Goal: Task Accomplishment & Management: Manage account settings

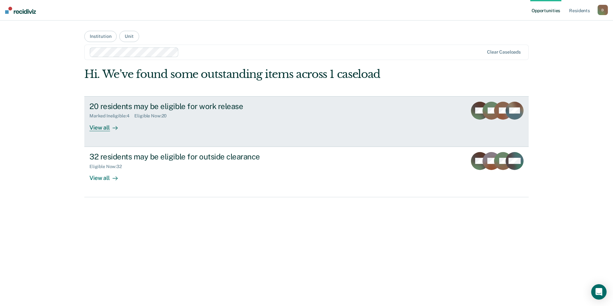
click at [104, 127] on div "View all" at bounding box center [107, 125] width 36 height 13
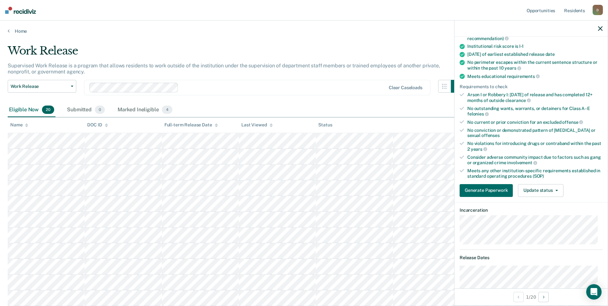
scroll to position [32, 0]
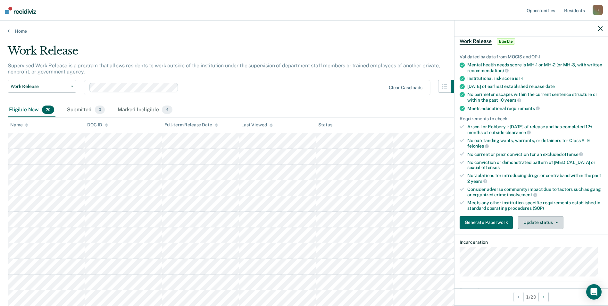
click at [553, 222] on span "button" at bounding box center [555, 222] width 5 height 1
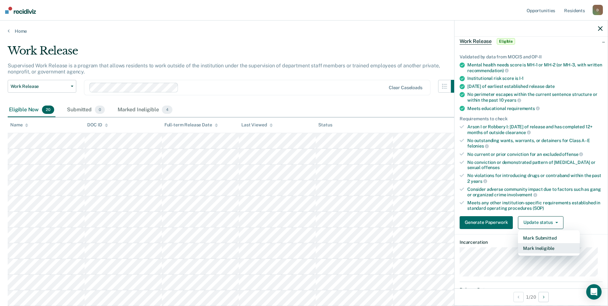
click at [547, 248] on button "Mark Ineligible" at bounding box center [549, 248] width 62 height 10
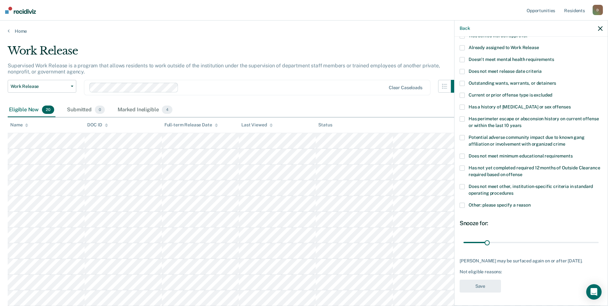
scroll to position [0, 0]
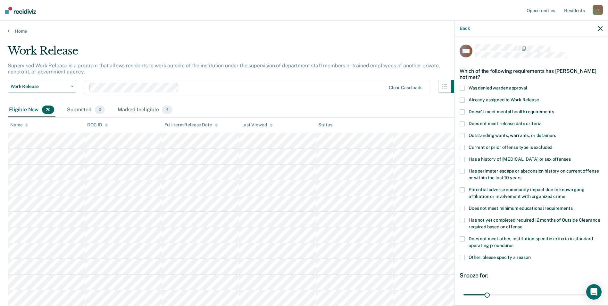
drag, startPoint x: 462, startPoint y: 123, endPoint x: 471, endPoint y: 144, distance: 22.5
click at [462, 123] on span at bounding box center [462, 123] width 5 height 5
drag, startPoint x: 485, startPoint y: 292, endPoint x: 616, endPoint y: 296, distance: 131.3
type input "180"
click at [599, 296] on input "range" at bounding box center [531, 294] width 135 height 11
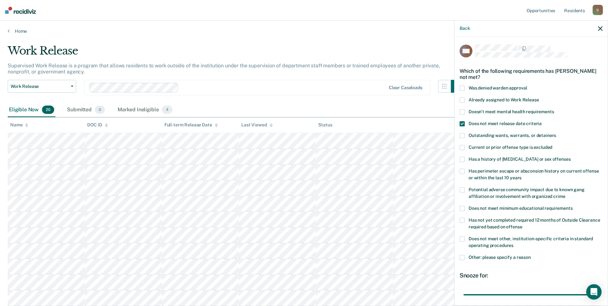
scroll to position [57, 0]
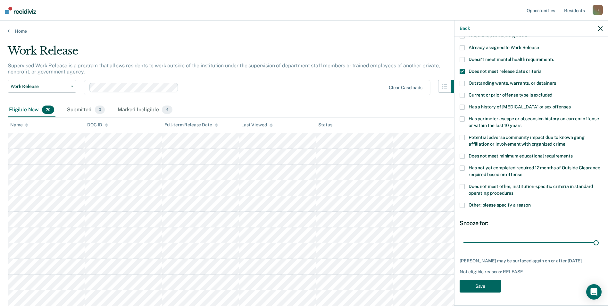
click at [487, 282] on button "Save" at bounding box center [480, 286] width 41 height 13
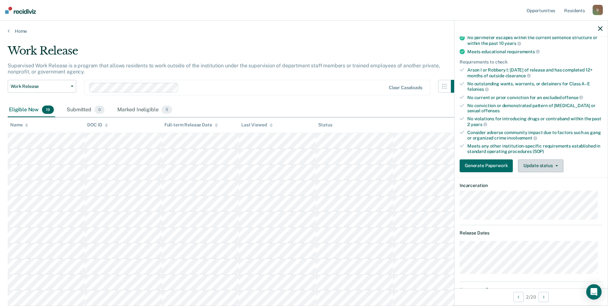
scroll to position [0, 0]
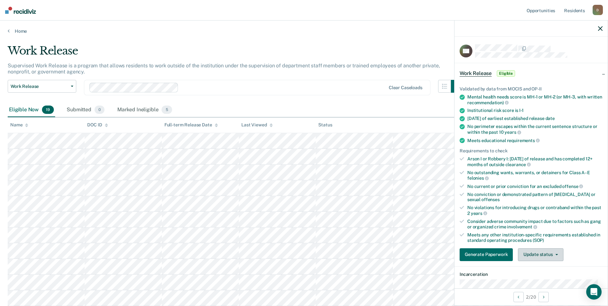
click at [550, 251] on button "Update status" at bounding box center [540, 254] width 45 height 13
click at [547, 280] on button "Mark Ineligible" at bounding box center [549, 280] width 62 height 10
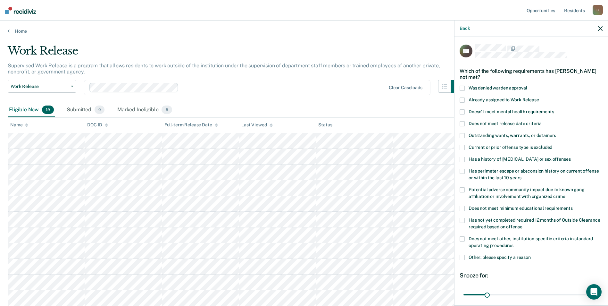
click at [465, 171] on span at bounding box center [462, 171] width 5 height 5
click at [462, 255] on span at bounding box center [462, 257] width 5 height 5
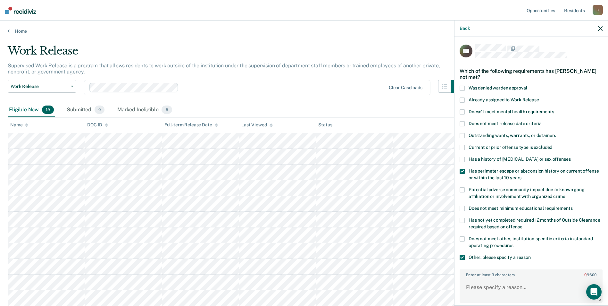
scroll to position [32, 0]
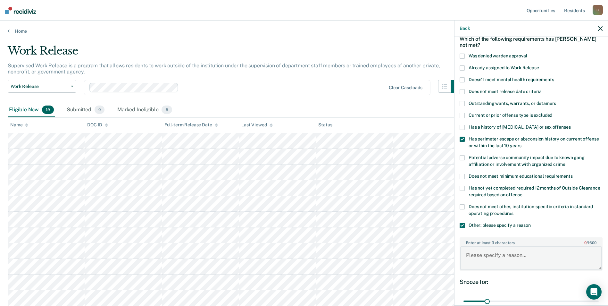
click at [515, 255] on textarea "Enter at least 3 characters 0 / 1600" at bounding box center [532, 258] width 142 height 24
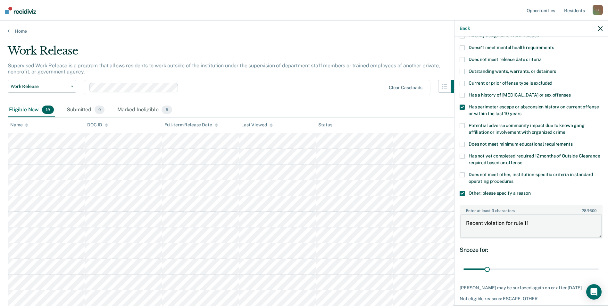
scroll to position [96, 0]
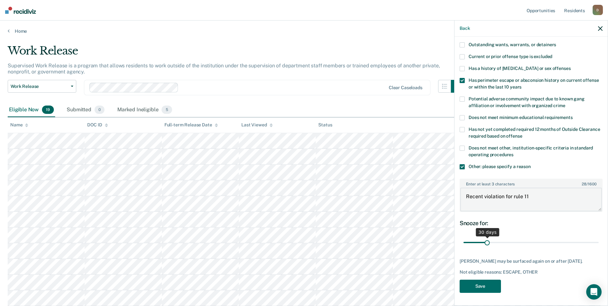
type textarea "Recent violation for rule 11"
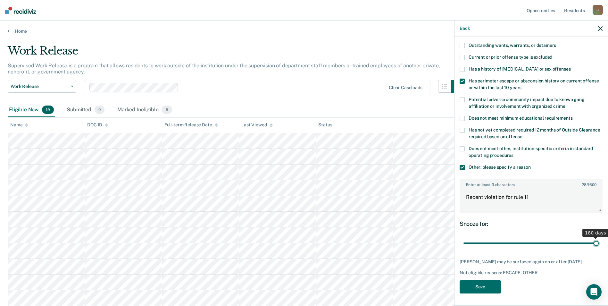
drag, startPoint x: 485, startPoint y: 238, endPoint x: 597, endPoint y: 246, distance: 111.9
type input "180"
click at [597, 246] on input "range" at bounding box center [531, 243] width 135 height 11
click at [474, 295] on div "GD Which of the following requirements has [PERSON_NAME] not met? Was denied wa…" at bounding box center [531, 125] width 143 height 343
click at [477, 289] on button "Save" at bounding box center [480, 286] width 41 height 13
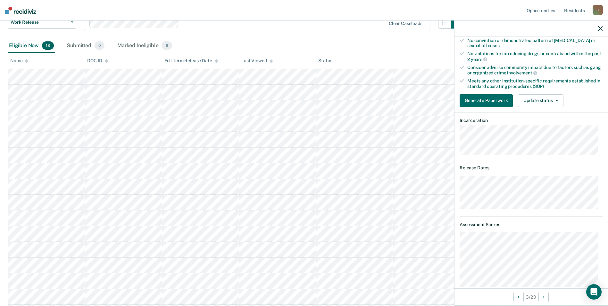
scroll to position [58, 0]
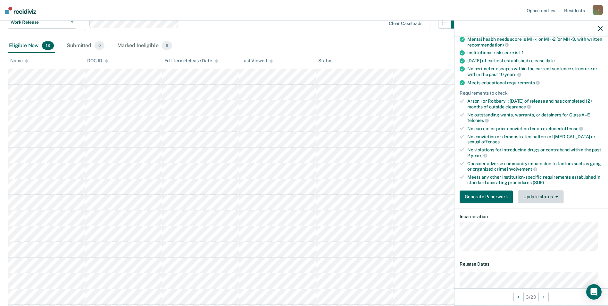
click at [554, 196] on span "button" at bounding box center [555, 196] width 5 height 1
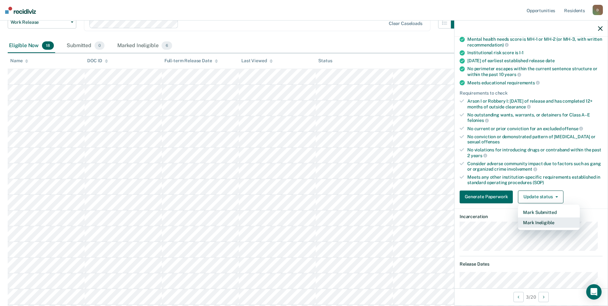
click at [553, 221] on button "Mark Ineligible" at bounding box center [549, 222] width 62 height 10
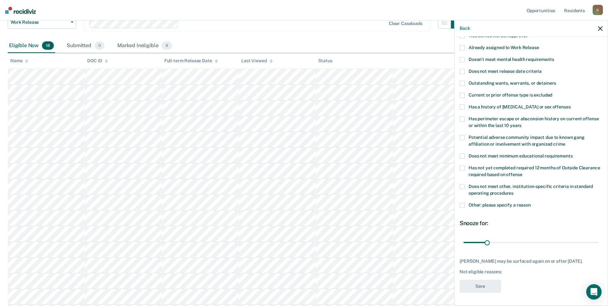
scroll to position [57, 0]
click at [460, 116] on span at bounding box center [462, 118] width 5 height 5
click at [479, 286] on button "Save" at bounding box center [480, 286] width 41 height 13
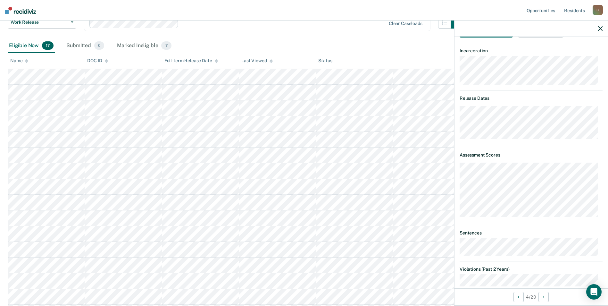
scroll to position [63, 0]
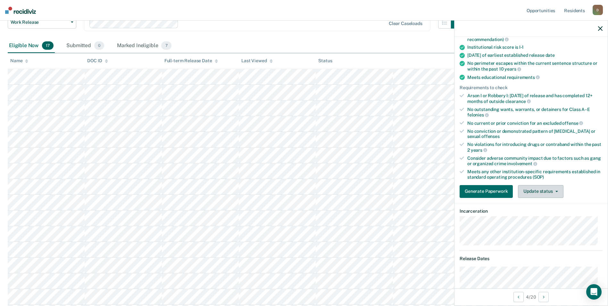
click at [549, 192] on button "Update status" at bounding box center [540, 191] width 45 height 13
click at [545, 219] on button "Mark Ineligible" at bounding box center [549, 217] width 62 height 10
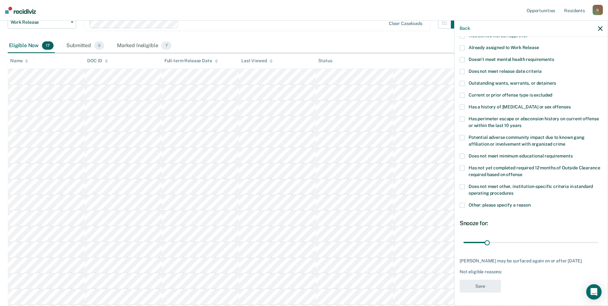
scroll to position [25, 0]
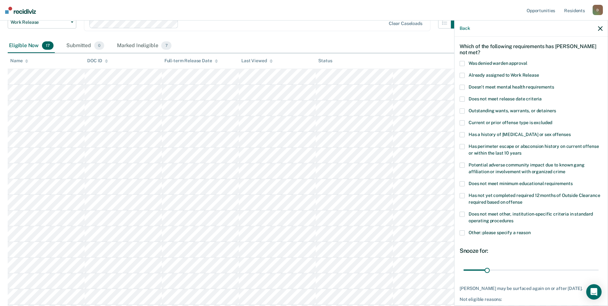
click at [462, 132] on span at bounding box center [462, 134] width 5 height 5
drag, startPoint x: 487, startPoint y: 270, endPoint x: 597, endPoint y: 285, distance: 110.8
type input "180"
click at [597, 276] on input "range" at bounding box center [531, 269] width 135 height 11
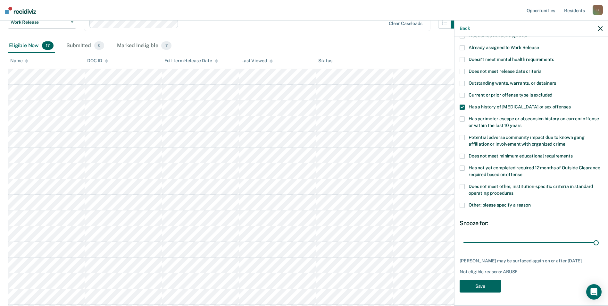
click at [488, 285] on button "Save" at bounding box center [480, 286] width 41 height 13
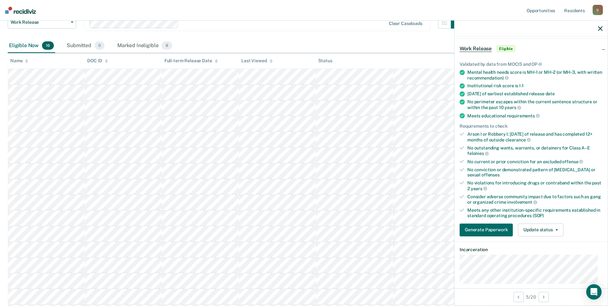
scroll to position [0, 0]
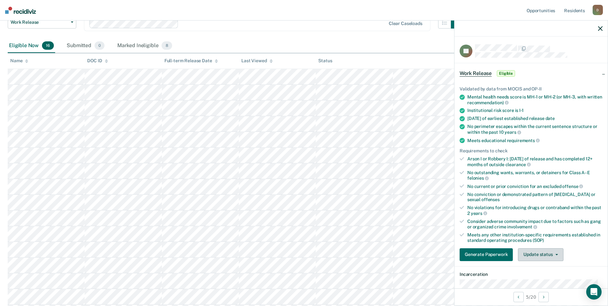
click at [539, 256] on button "Update status" at bounding box center [540, 254] width 45 height 13
click at [538, 279] on button "Mark Ineligible" at bounding box center [549, 280] width 62 height 10
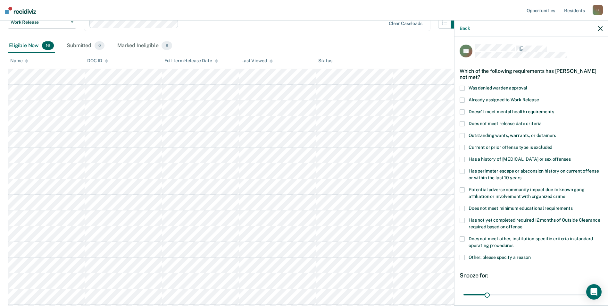
click at [463, 170] on span at bounding box center [462, 171] width 5 height 5
drag, startPoint x: 487, startPoint y: 291, endPoint x: 574, endPoint y: 285, distance: 87.1
click at [574, 289] on input "range" at bounding box center [531, 294] width 135 height 11
click at [574, 285] on div "154 days" at bounding box center [577, 284] width 26 height 8
drag, startPoint x: 572, startPoint y: 296, endPoint x: 589, endPoint y: 294, distance: 16.8
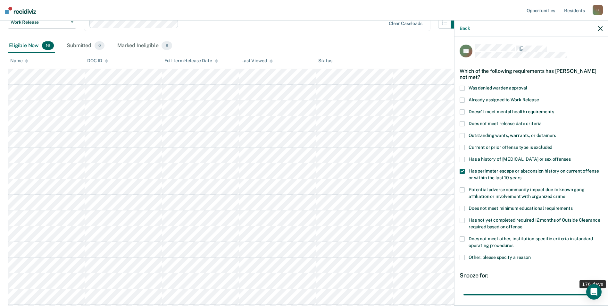
type input "176"
click at [589, 294] on input "range" at bounding box center [531, 294] width 135 height 11
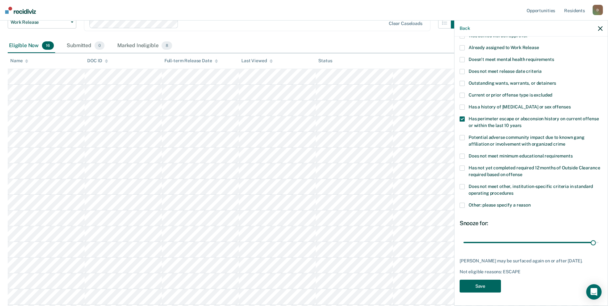
click at [478, 282] on button "Save" at bounding box center [480, 286] width 41 height 13
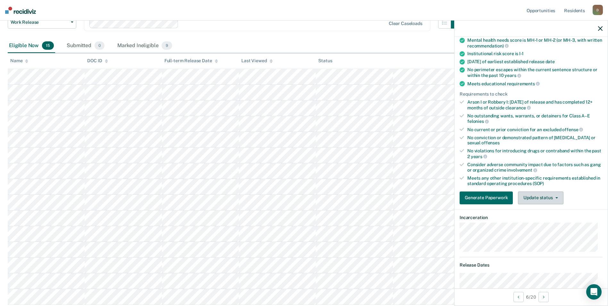
click at [547, 195] on button "Update status" at bounding box center [540, 197] width 45 height 13
click at [545, 222] on button "Mark Ineligible" at bounding box center [549, 223] width 62 height 10
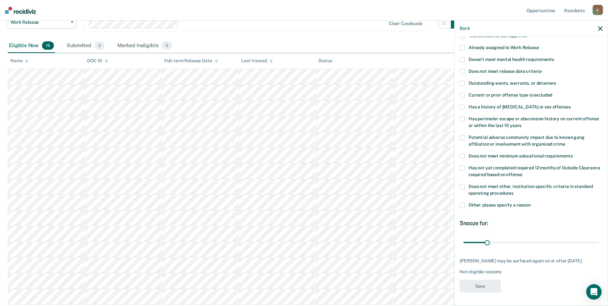
click at [537, 69] on span "Does not meet release date criteria" at bounding box center [505, 71] width 73 height 5
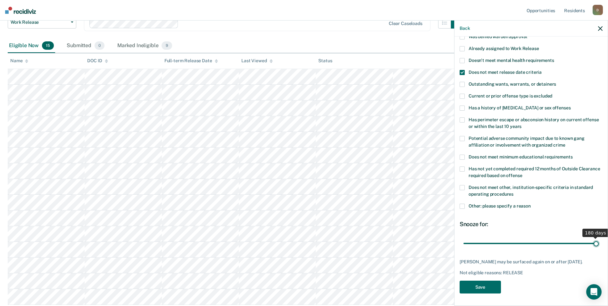
drag, startPoint x: 485, startPoint y: 237, endPoint x: 591, endPoint y: 254, distance: 107.6
type input "180"
click at [591, 249] on input "range" at bounding box center [531, 243] width 135 height 11
click at [463, 206] on span at bounding box center [462, 206] width 5 height 5
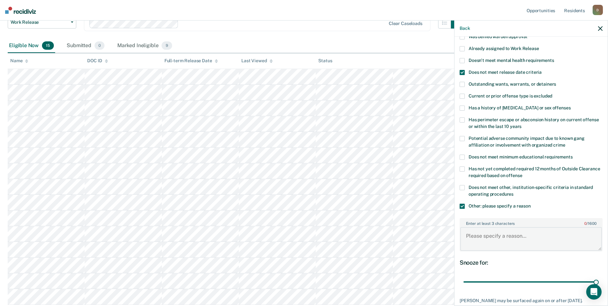
click at [489, 239] on textarea "Enter at least 3 characters 0 / 1600" at bounding box center [532, 239] width 142 height 24
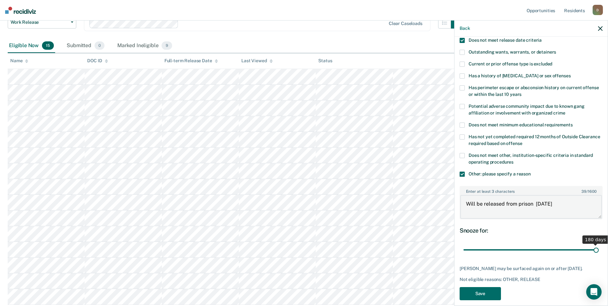
scroll to position [90, 0]
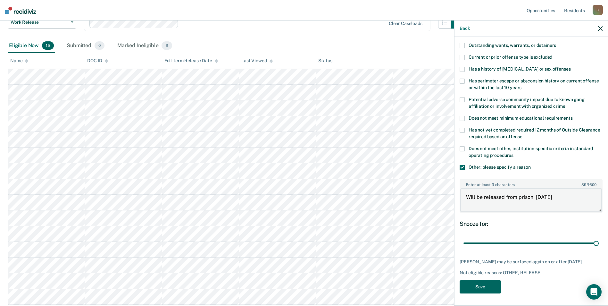
type textarea "Will be released from prison [DATE]"
click at [494, 284] on button "Save" at bounding box center [480, 286] width 41 height 13
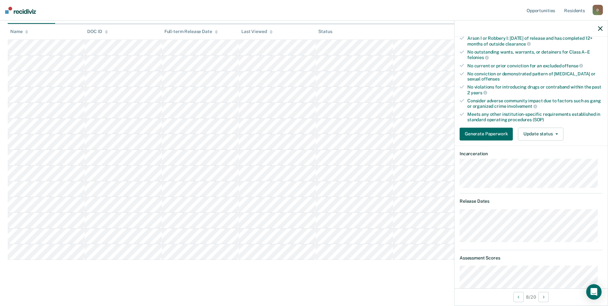
scroll to position [89, 0]
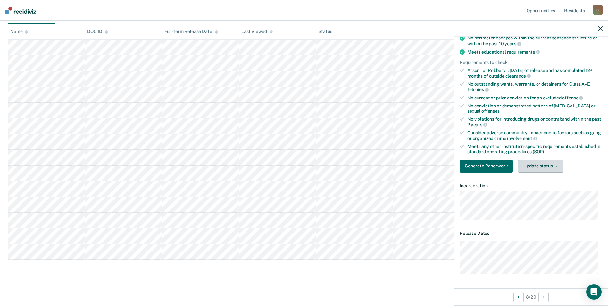
click at [549, 166] on button "Update status" at bounding box center [540, 166] width 45 height 13
click at [545, 192] on button "Mark Ineligible" at bounding box center [549, 192] width 62 height 10
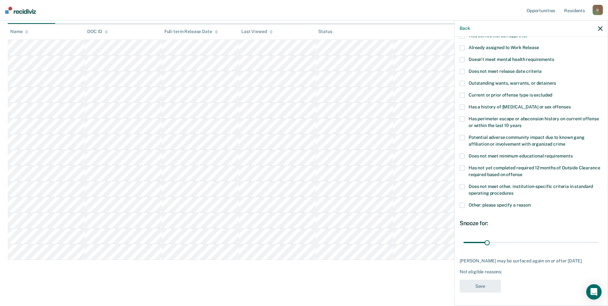
click at [462, 203] on span at bounding box center [462, 205] width 5 height 5
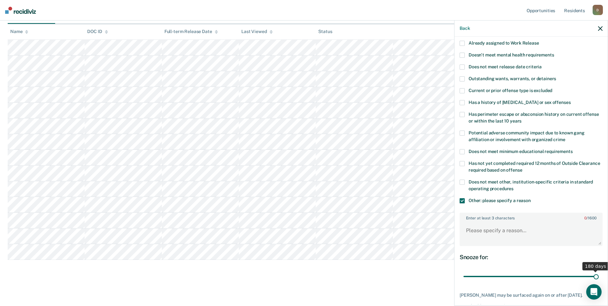
drag, startPoint x: 488, startPoint y: 277, endPoint x: 625, endPoint y: 278, distance: 137.6
type input "180"
click at [599, 278] on input "range" at bounding box center [531, 276] width 135 height 11
click at [549, 238] on textarea "Enter at least 3 characters 0 / 1600" at bounding box center [532, 234] width 142 height 24
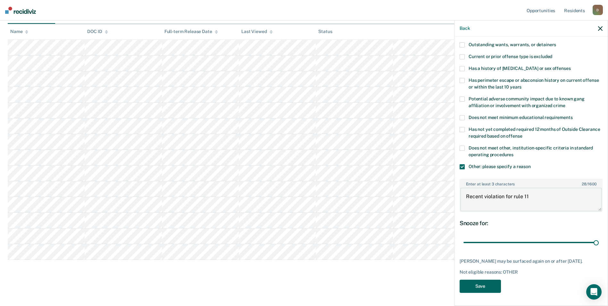
type textarea "Recent violation for rule 11"
drag, startPoint x: 485, startPoint y: 288, endPoint x: 490, endPoint y: 286, distance: 5.5
click at [485, 287] on button "Save" at bounding box center [480, 286] width 41 height 13
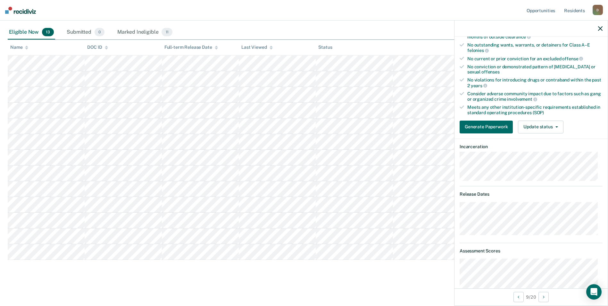
scroll to position [0, 0]
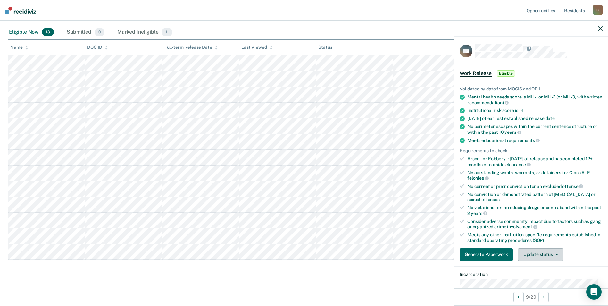
click at [530, 256] on button "Update status" at bounding box center [540, 254] width 45 height 13
click at [535, 278] on button "Mark Ineligible" at bounding box center [549, 280] width 62 height 10
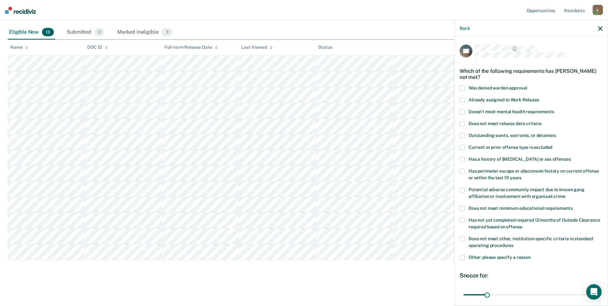
click at [498, 176] on span "Has perimeter escape or absconsion history on current offense or within the las…" at bounding box center [534, 174] width 130 height 12
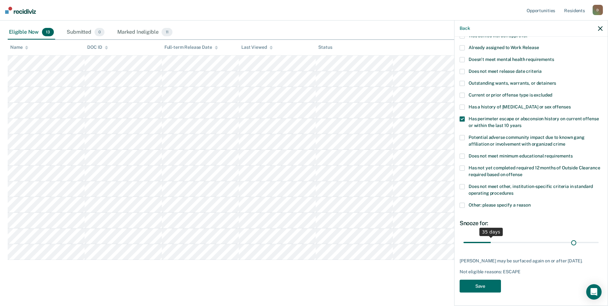
scroll to position [51, 0]
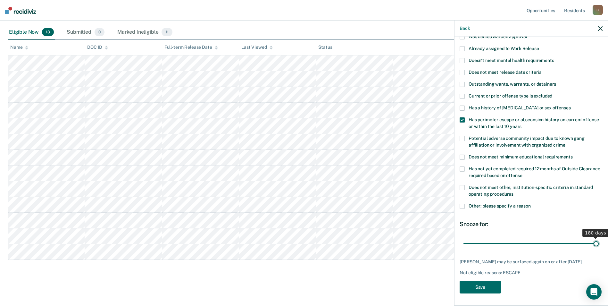
drag, startPoint x: 487, startPoint y: 238, endPoint x: 611, endPoint y: 239, distance: 124.1
type input "180"
click at [599, 239] on input "range" at bounding box center [531, 243] width 135 height 11
click at [492, 290] on button "Save" at bounding box center [480, 287] width 41 height 13
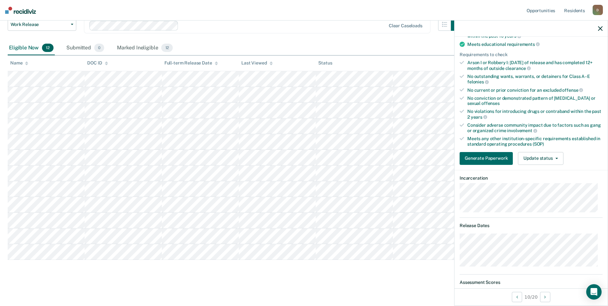
scroll to position [0, 0]
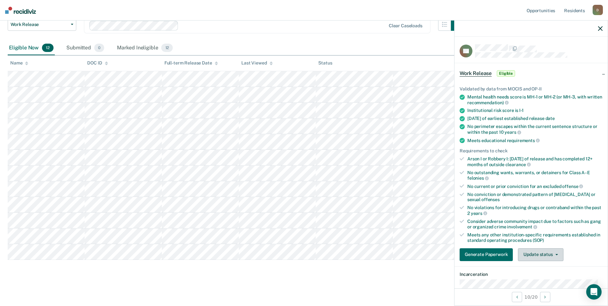
click at [538, 255] on button "Update status" at bounding box center [540, 254] width 45 height 13
click at [537, 278] on button "Mark Ineligible" at bounding box center [549, 280] width 62 height 10
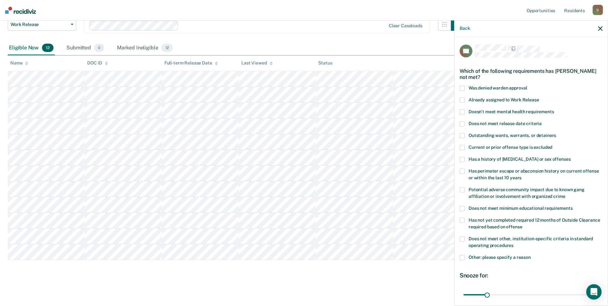
click at [466, 171] on label "Has perimeter escape or absconsion history on current offense or within the las…" at bounding box center [531, 175] width 143 height 13
drag, startPoint x: 486, startPoint y: 293, endPoint x: 596, endPoint y: 292, distance: 110.3
type input "180"
click at [596, 292] on input "range" at bounding box center [531, 294] width 135 height 11
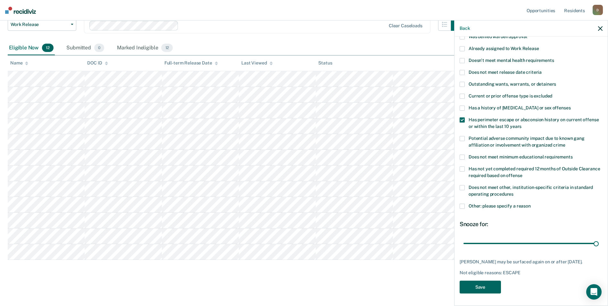
click at [493, 285] on button "Save" at bounding box center [480, 287] width 41 height 13
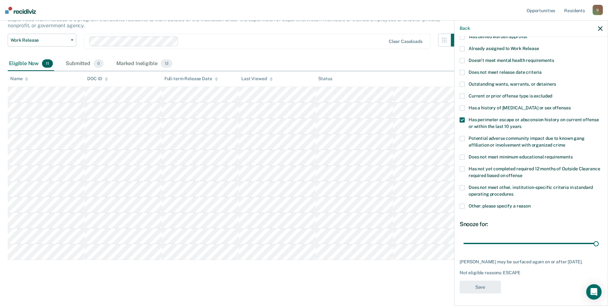
scroll to position [46, 0]
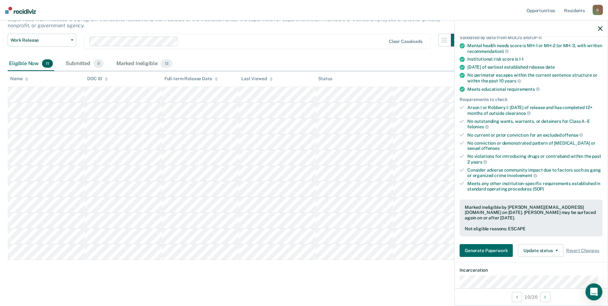
click at [595, 294] on icon "Open Intercom Messenger" at bounding box center [593, 292] width 7 height 8
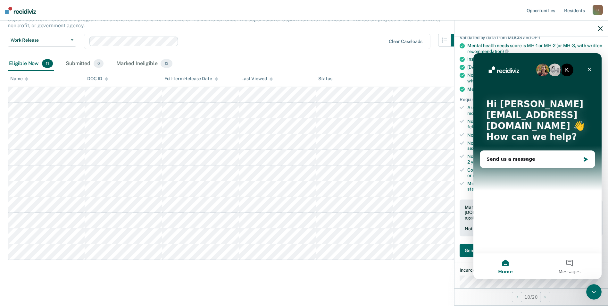
scroll to position [0, 0]
click at [543, 161] on div "Send us a message" at bounding box center [534, 159] width 94 height 7
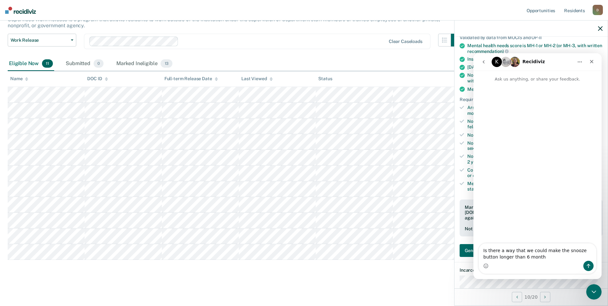
type textarea "Is there a way that we could make the snooze button longer than 6 months"
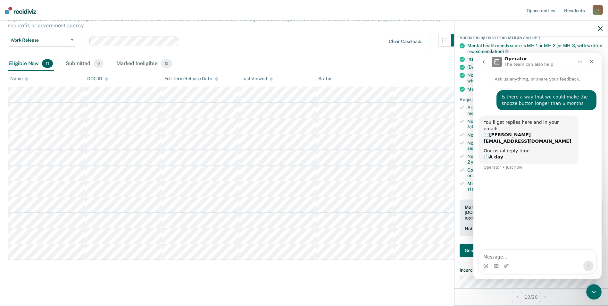
type textarea "E"
type textarea "we have a rule that you can not have a drug conduct violation with [DATE] when …"
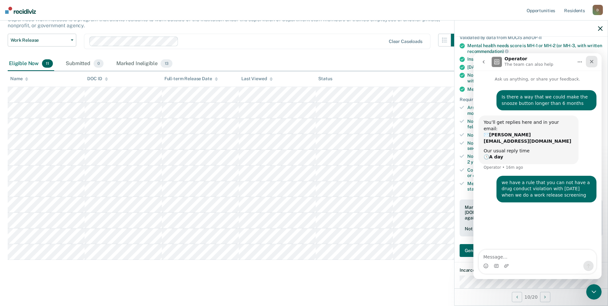
click at [594, 63] on icon "Close" at bounding box center [592, 61] width 5 height 5
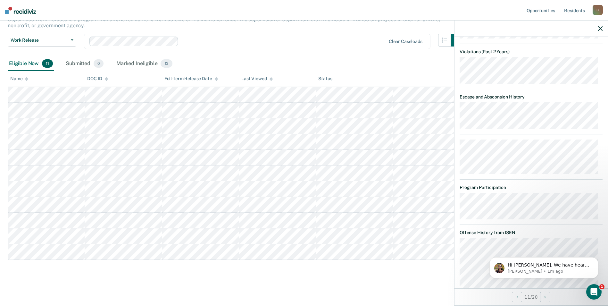
scroll to position [12, 0]
click at [594, 288] on icon "Open Intercom Messenger" at bounding box center [593, 291] width 11 height 11
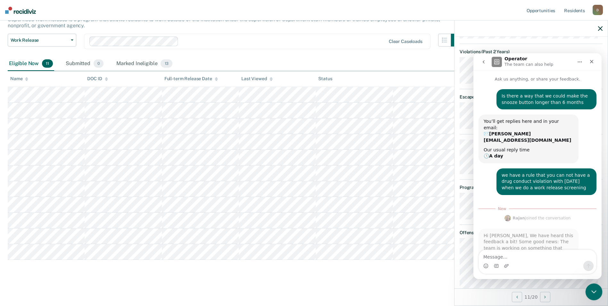
scroll to position [23, 0]
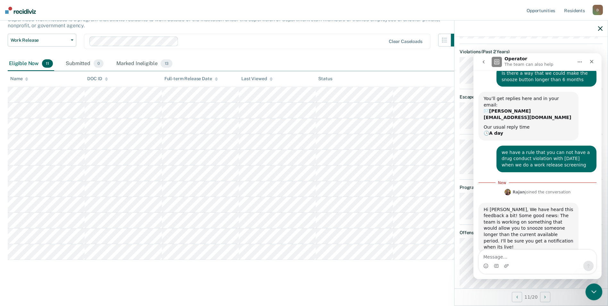
type textarea "W"
type textarea "Awesome"
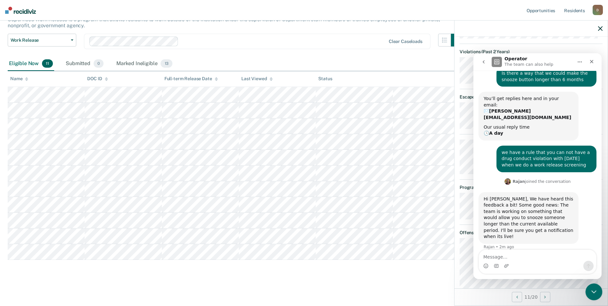
scroll to position [31, 0]
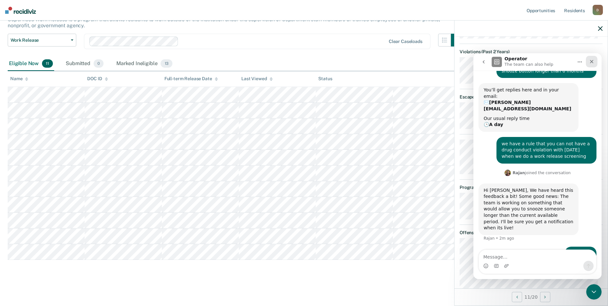
click at [594, 64] on icon "Close" at bounding box center [592, 61] width 5 height 5
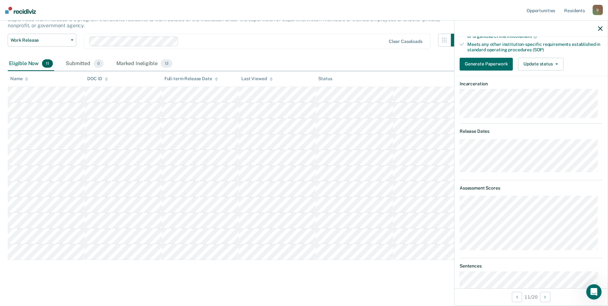
scroll to position [94, 0]
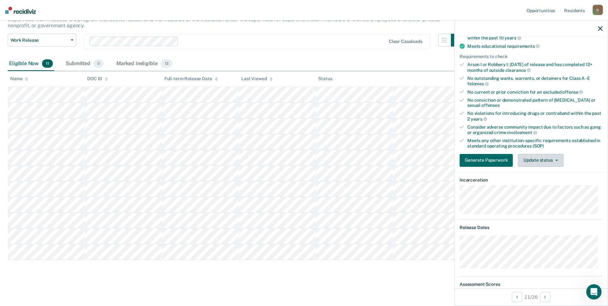
click at [534, 164] on button "Update status" at bounding box center [540, 160] width 45 height 13
click at [549, 186] on button "Mark Ineligible" at bounding box center [549, 186] width 62 height 10
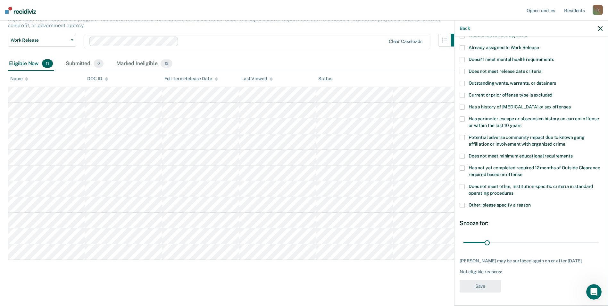
scroll to position [57, 0]
click at [462, 203] on span at bounding box center [462, 205] width 5 height 5
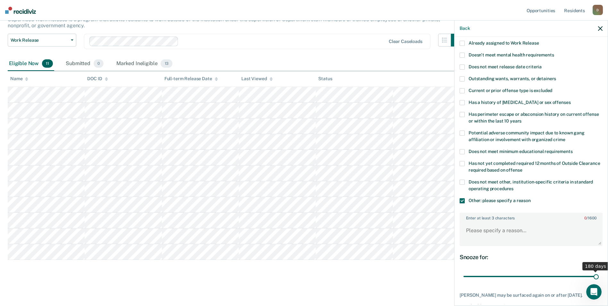
drag, startPoint x: 486, startPoint y: 277, endPoint x: 595, endPoint y: 272, distance: 108.8
type input "180"
click at [595, 272] on input "range" at bounding box center [531, 276] width 135 height 11
click at [521, 229] on textarea "Enter at least 3 characters 0 / 1600" at bounding box center [532, 234] width 142 height 24
type textarea "T"
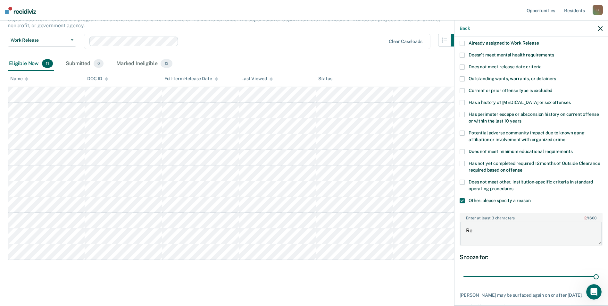
type textarea "R"
type textarea "P"
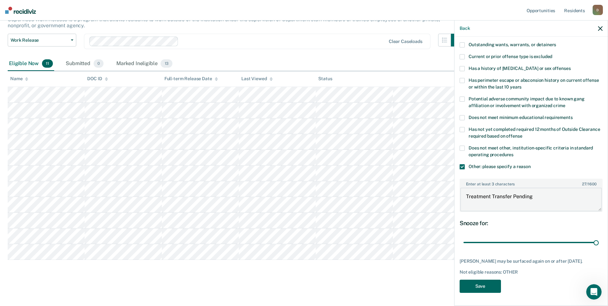
type textarea "Treatment Transfer Pending"
click at [490, 288] on button "Save" at bounding box center [480, 286] width 41 height 13
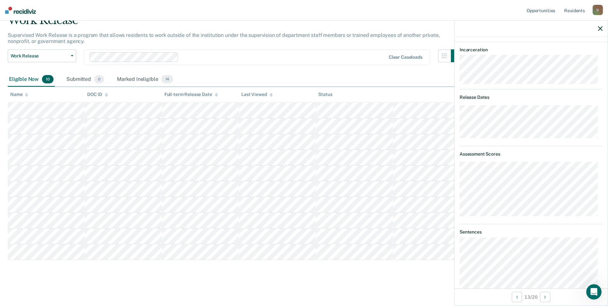
scroll to position [96, 0]
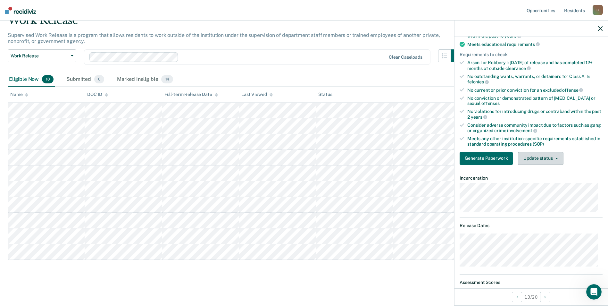
click at [548, 156] on button "Update status" at bounding box center [540, 158] width 45 height 13
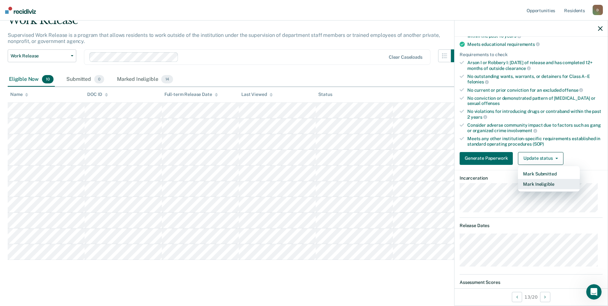
click at [542, 182] on button "Mark Ineligible" at bounding box center [549, 184] width 62 height 10
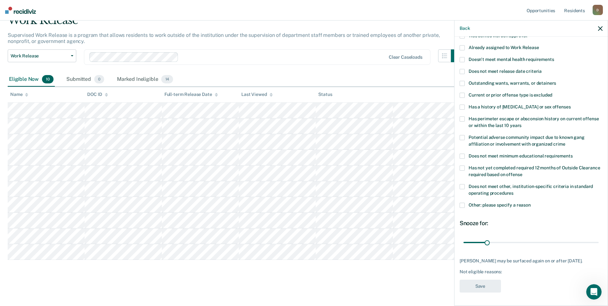
click at [463, 203] on span at bounding box center [462, 205] width 5 height 5
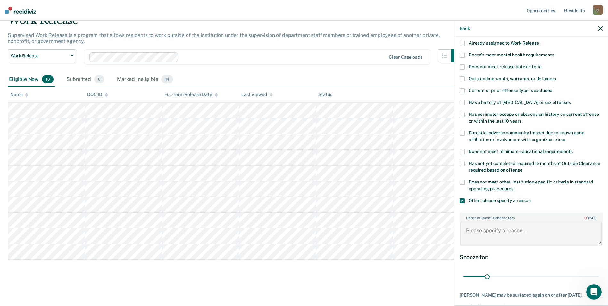
click at [513, 239] on textarea "Enter at least 3 characters 0 / 1600" at bounding box center [532, 234] width 142 height 24
type textarea "Recent violation for rule 11"
drag, startPoint x: 486, startPoint y: 276, endPoint x: 592, endPoint y: 272, distance: 106.2
type input "180"
click at [592, 272] on input "range" at bounding box center [531, 276] width 135 height 11
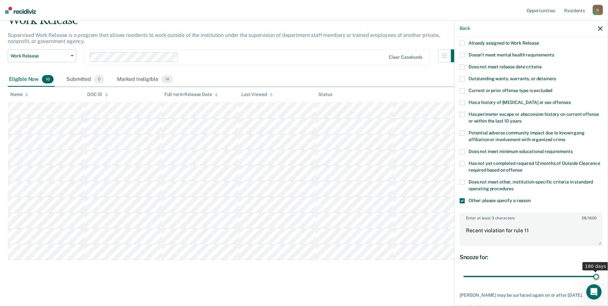
scroll to position [96, 0]
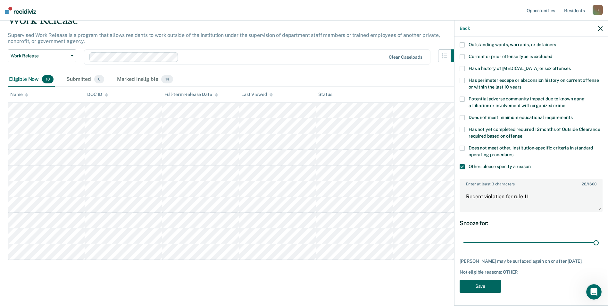
click at [488, 285] on button "Save" at bounding box center [480, 286] width 41 height 13
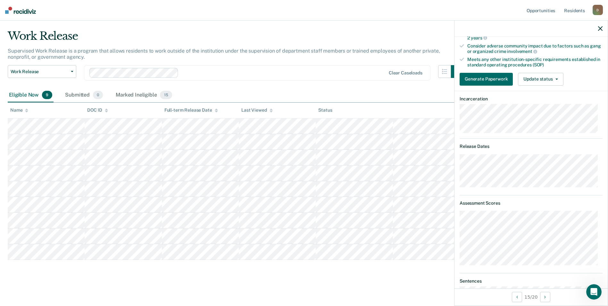
scroll to position [15, 0]
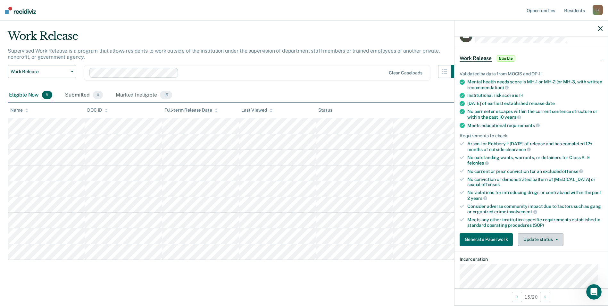
click at [540, 239] on button "Update status" at bounding box center [540, 239] width 45 height 13
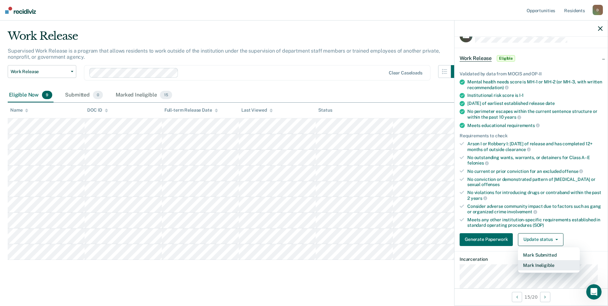
click at [546, 266] on button "Mark Ineligible" at bounding box center [549, 265] width 62 height 10
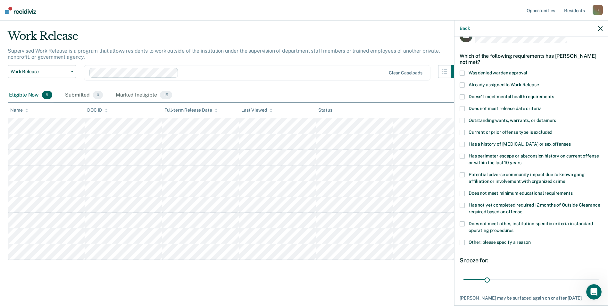
click at [516, 109] on span "Does not meet release date criteria" at bounding box center [505, 108] width 73 height 5
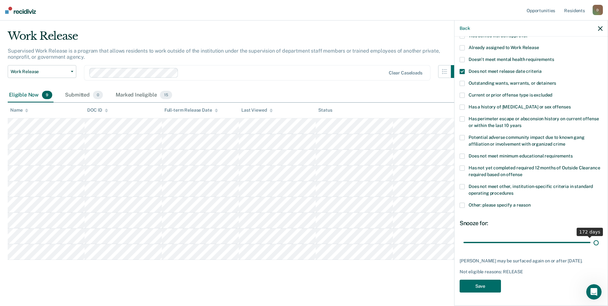
scroll to position [51, 0]
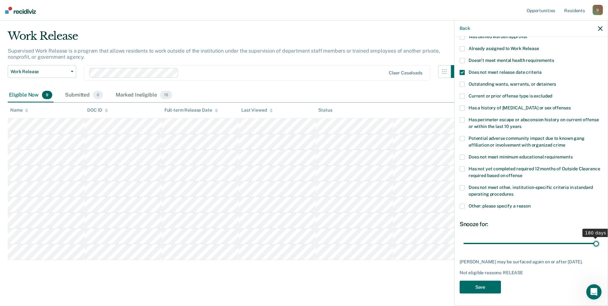
drag, startPoint x: 488, startPoint y: 237, endPoint x: 604, endPoint y: 238, distance: 115.8
type input "180"
click at [599, 238] on input "range" at bounding box center [531, 243] width 135 height 11
click at [463, 208] on span at bounding box center [462, 206] width 5 height 5
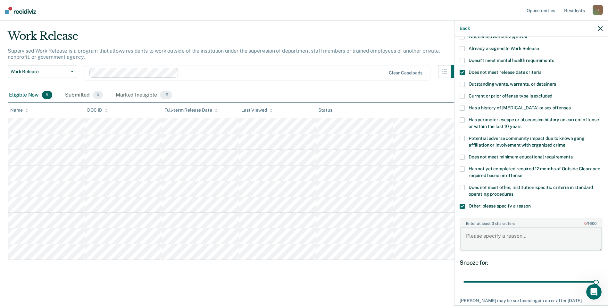
click at [479, 238] on textarea "Enter at least 3 characters 0 / 1600" at bounding box center [532, 239] width 142 height 24
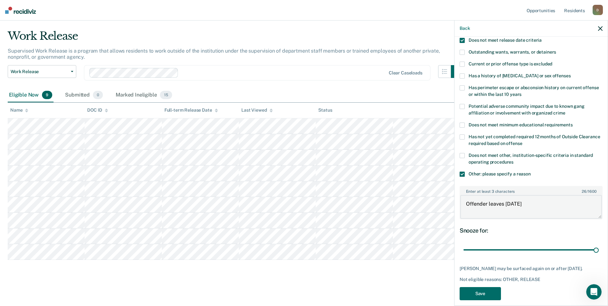
scroll to position [90, 0]
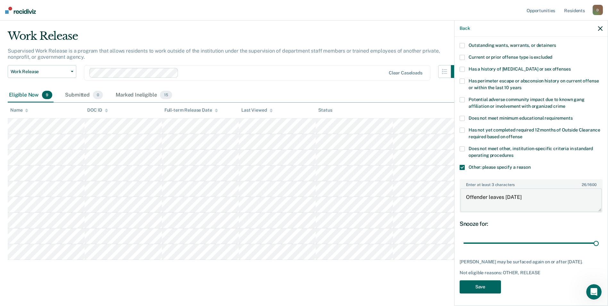
type textarea "Offender leaves [DATE]"
click at [482, 285] on button "Save" at bounding box center [480, 286] width 41 height 13
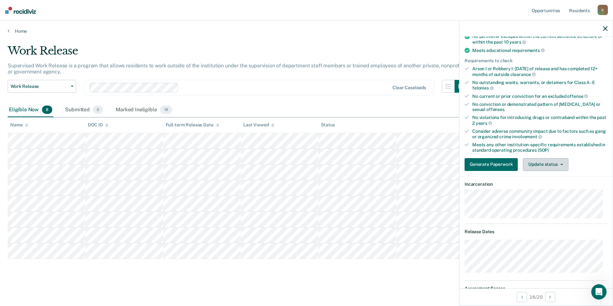
click at [560, 166] on button "Update status" at bounding box center [545, 164] width 45 height 13
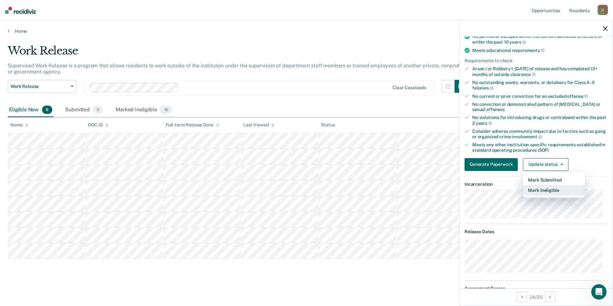
click at [553, 189] on button "Mark Ineligible" at bounding box center [554, 190] width 62 height 10
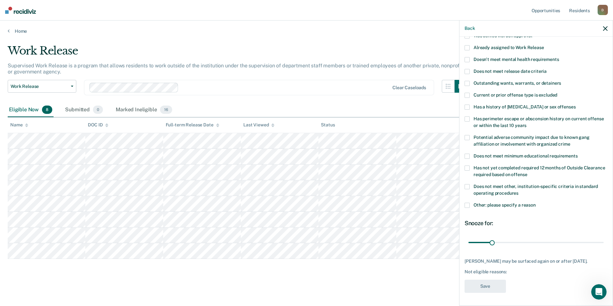
scroll to position [57, 0]
click at [466, 203] on span at bounding box center [467, 205] width 5 height 5
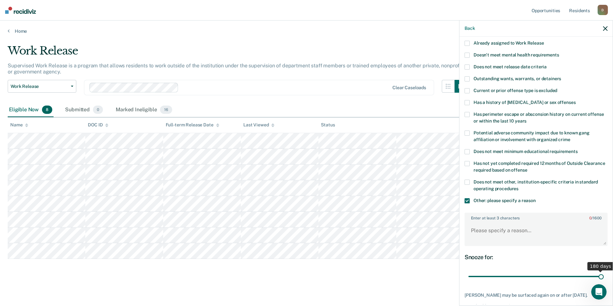
drag, startPoint x: 492, startPoint y: 277, endPoint x: 615, endPoint y: 284, distance: 122.8
type input "180"
click at [604, 282] on input "range" at bounding box center [536, 276] width 135 height 11
click at [504, 227] on textarea "Enter at least 3 characters 0 / 1600" at bounding box center [536, 234] width 142 height 24
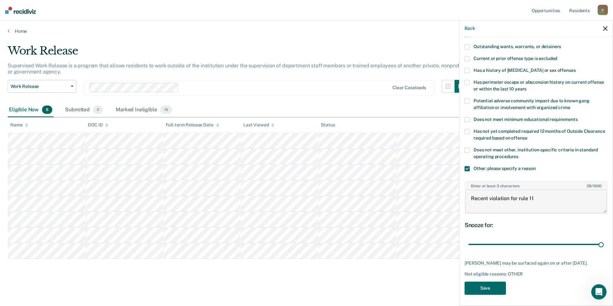
scroll to position [90, 0]
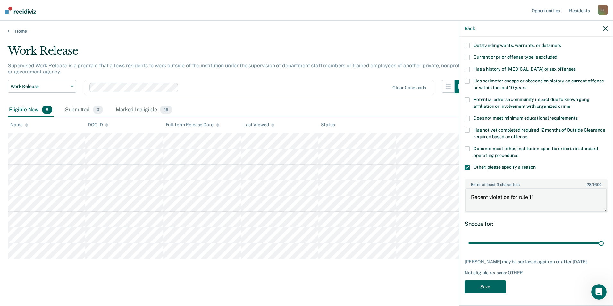
type textarea "Recent violation for rule 11"
click at [489, 289] on button "Save" at bounding box center [485, 286] width 41 height 13
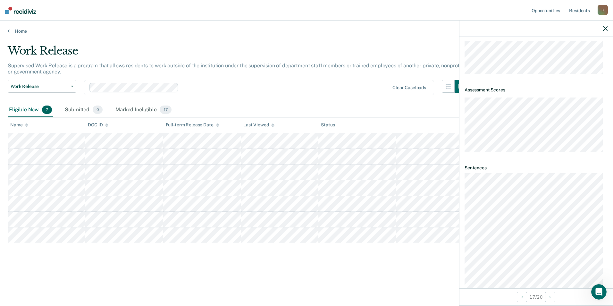
scroll to position [128, 0]
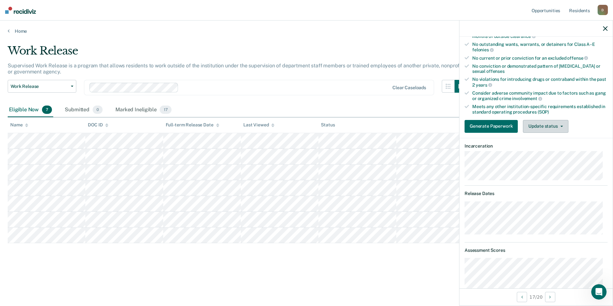
click at [543, 123] on button "Update status" at bounding box center [545, 126] width 45 height 13
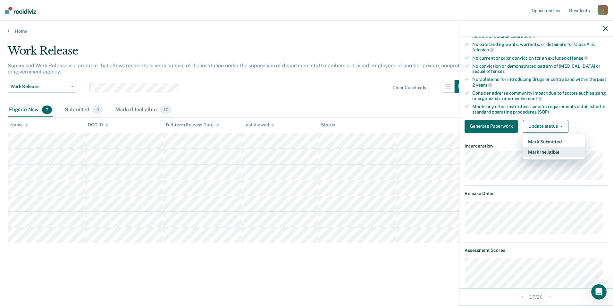
click at [548, 150] on button "Mark Ineligible" at bounding box center [554, 152] width 62 height 10
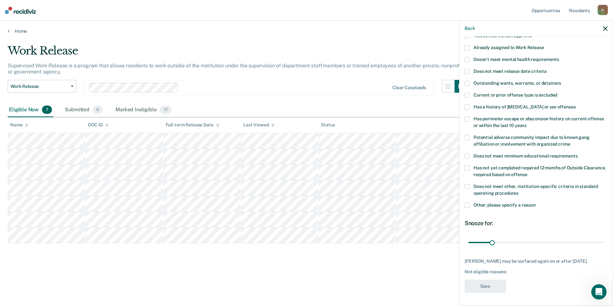
scroll to position [57, 0]
click at [516, 117] on label "Has perimeter escape or absconsion history on current offense or within the las…" at bounding box center [536, 122] width 143 height 13
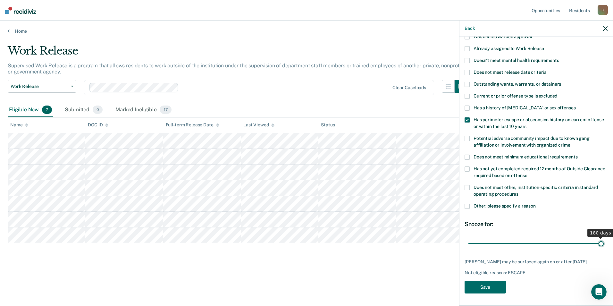
drag, startPoint x: 491, startPoint y: 237, endPoint x: 608, endPoint y: 250, distance: 117.4
type input "180"
click at [604, 249] on input "range" at bounding box center [536, 243] width 135 height 11
click at [485, 289] on button "Save" at bounding box center [485, 287] width 41 height 13
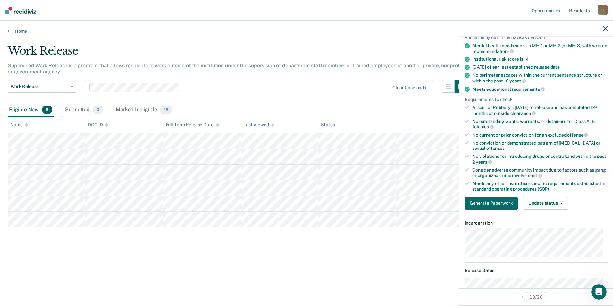
scroll to position [0, 0]
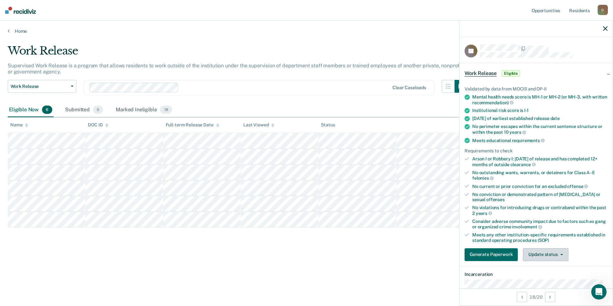
click at [564, 257] on button "Update status" at bounding box center [545, 254] width 45 height 13
click at [554, 281] on button "Mark Ineligible" at bounding box center [554, 280] width 62 height 10
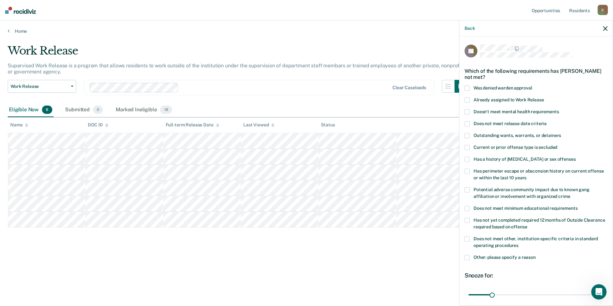
click at [520, 239] on span "Does not meet other, institution-specific criteria in standard operating proced…" at bounding box center [536, 242] width 124 height 12
click at [470, 257] on span at bounding box center [467, 257] width 5 height 5
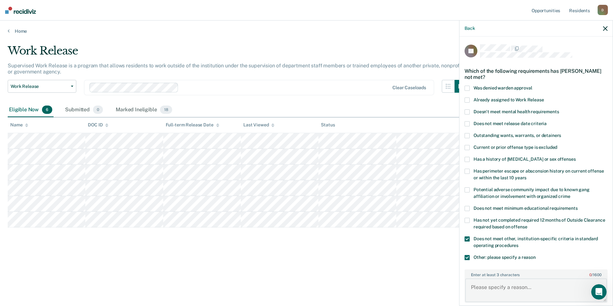
click at [522, 295] on textarea "Enter at least 3 characters 0 / 1600" at bounding box center [536, 290] width 142 height 24
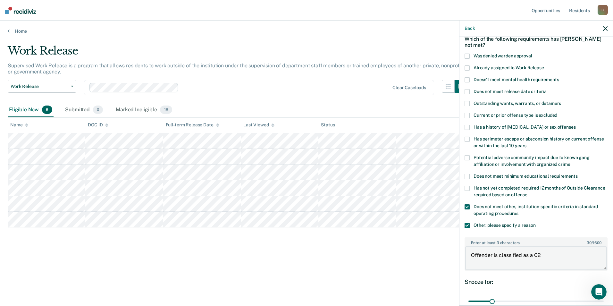
scroll to position [64, 0]
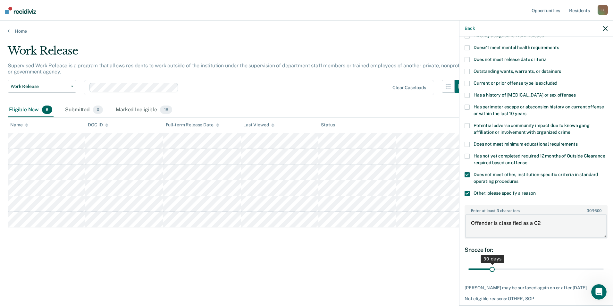
type textarea "Offender is classified as a C2"
drag, startPoint x: 492, startPoint y: 270, endPoint x: 599, endPoint y: 279, distance: 106.9
type input "180"
click at [599, 275] on input "range" at bounding box center [536, 269] width 135 height 11
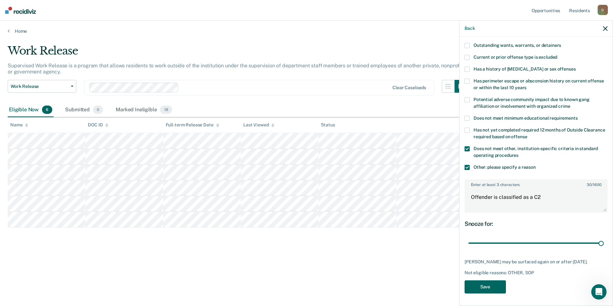
click at [486, 282] on button "Save" at bounding box center [485, 286] width 41 height 13
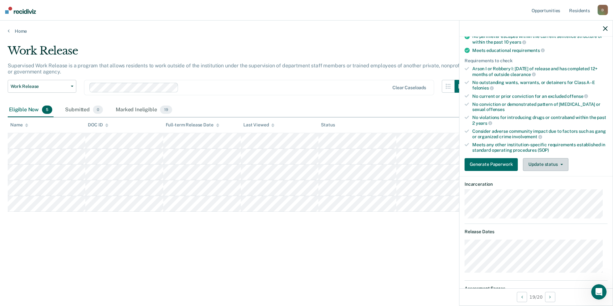
click at [552, 165] on button "Update status" at bounding box center [545, 164] width 45 height 13
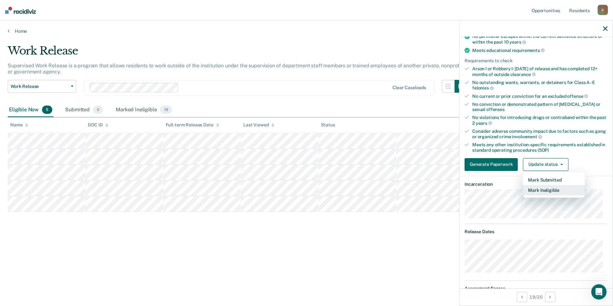
click at [555, 187] on button "Mark Ineligible" at bounding box center [554, 190] width 62 height 10
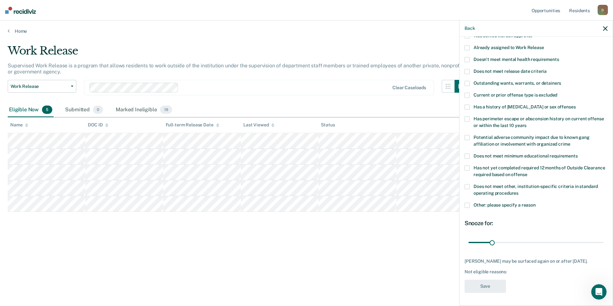
scroll to position [57, 0]
click at [469, 203] on span at bounding box center [467, 205] width 5 height 5
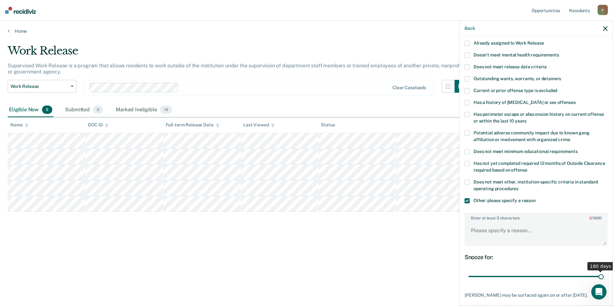
drag, startPoint x: 491, startPoint y: 276, endPoint x: 606, endPoint y: 285, distance: 115.1
type input "180"
click at [604, 282] on input "range" at bounding box center [536, 276] width 135 height 11
click at [561, 237] on textarea "Enter at least 3 characters 0 / 1600" at bounding box center [536, 234] width 142 height 24
type textarea "o"
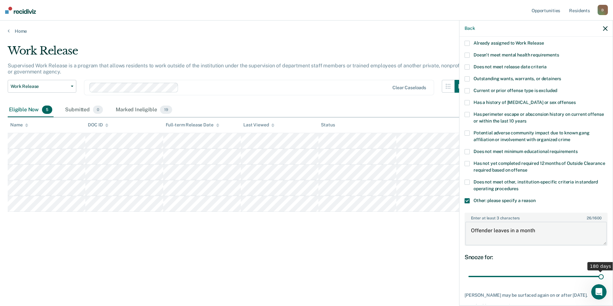
scroll to position [96, 0]
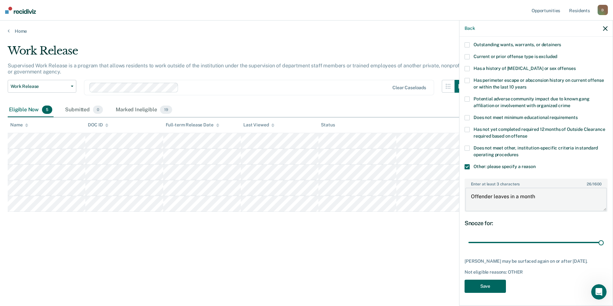
type textarea "Offender leaves in a month"
click at [496, 286] on button "Save" at bounding box center [485, 286] width 41 height 13
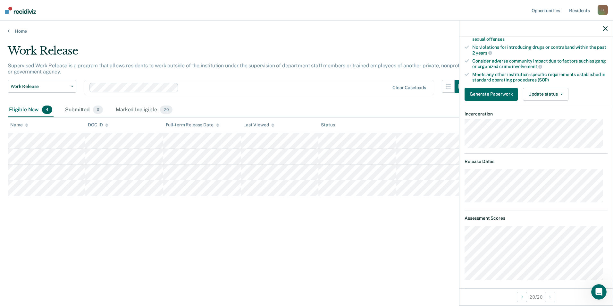
scroll to position [0, 0]
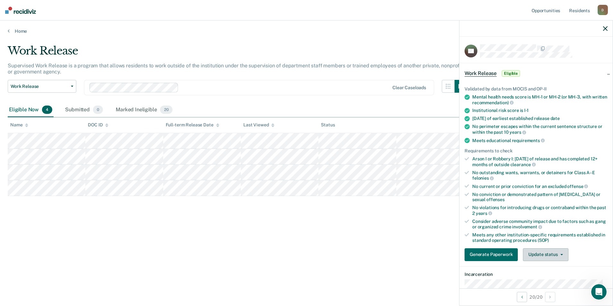
click at [554, 253] on button "Update status" at bounding box center [545, 254] width 45 height 13
click at [555, 280] on button "Mark Ineligible" at bounding box center [554, 280] width 62 height 10
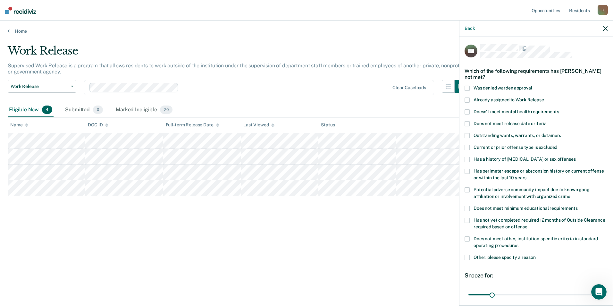
click at [465, 256] on span at bounding box center [467, 257] width 5 height 5
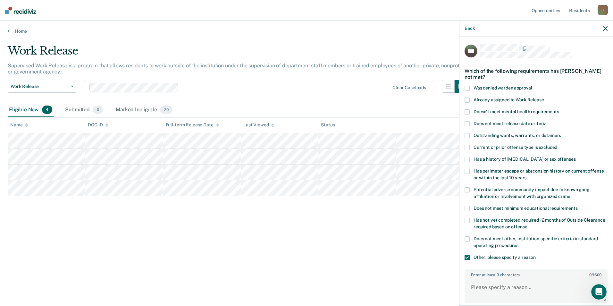
scroll to position [32, 0]
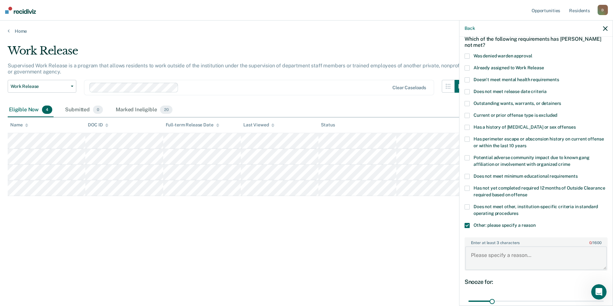
click at [509, 260] on textarea "Enter at least 3 characters 0 / 1600" at bounding box center [536, 258] width 142 height 24
type textarea "Recent violation for rule 11"
drag, startPoint x: 492, startPoint y: 301, endPoint x: 603, endPoint y: 306, distance: 111.1
type input "180"
click at [603, 306] on input "range" at bounding box center [536, 301] width 135 height 11
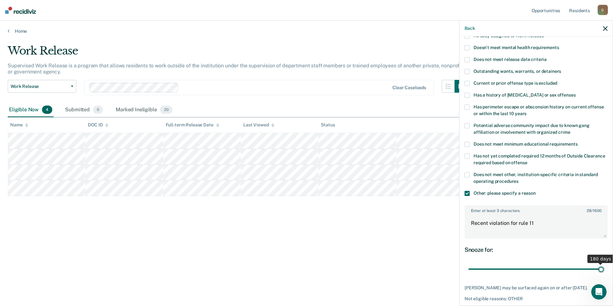
scroll to position [96, 0]
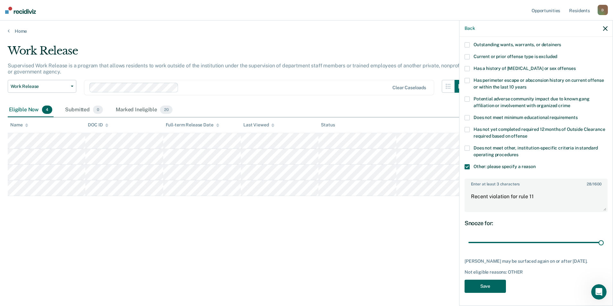
click at [500, 288] on button "Save" at bounding box center [485, 286] width 41 height 13
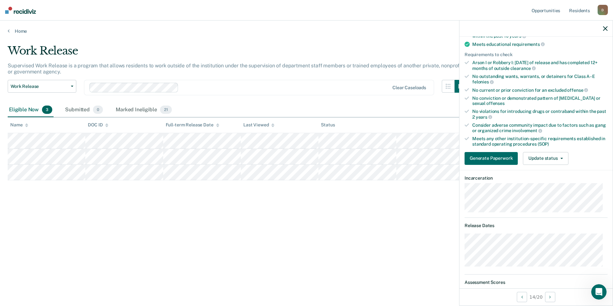
scroll to position [0, 0]
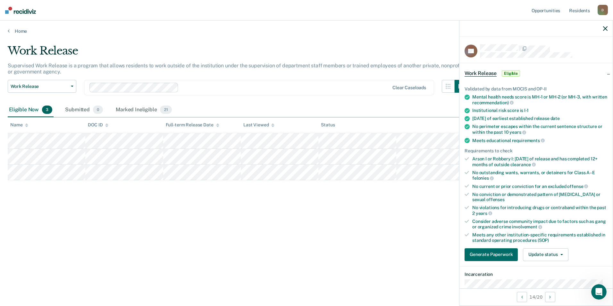
click at [605, 11] on div "D" at bounding box center [603, 10] width 10 height 10
click at [559, 26] on link "Profile" at bounding box center [577, 25] width 52 height 5
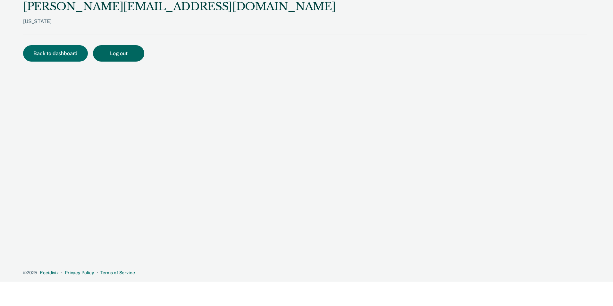
click at [114, 55] on button "Log out" at bounding box center [118, 53] width 51 height 16
